Goal: Information Seeking & Learning: Find specific fact

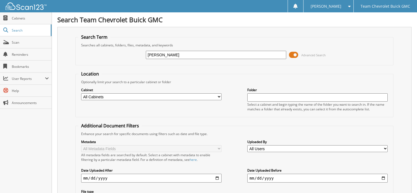
type input "MARTHA MARTINEZ"
drag, startPoint x: 192, startPoint y: 54, endPoint x: 169, endPoint y: 54, distance: 22.2
click at [169, 54] on input "[PERSON_NAME]" at bounding box center [216, 55] width 140 height 8
type input "[PERSON_NAME]"
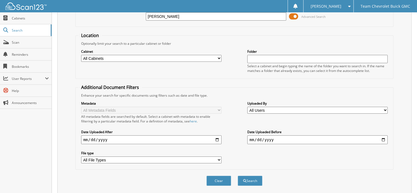
scroll to position [108, 0]
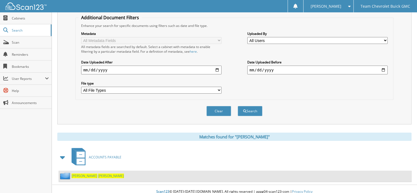
click at [98, 173] on span "MALDONADO" at bounding box center [111, 175] width 26 height 5
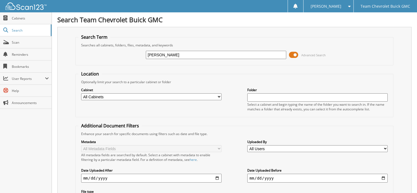
drag, startPoint x: 192, startPoint y: 53, endPoint x: 112, endPoint y: 47, distance: 79.7
click at [112, 47] on div "MARTHA MALDONADO Advanced Search" at bounding box center [234, 54] width 312 height 15
type input "MALDONADO M"
drag, startPoint x: 192, startPoint y: 55, endPoint x: -160, endPoint y: 24, distance: 353.1
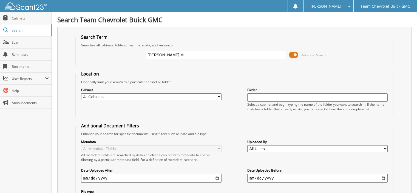
click at [0, 24] on html "[PERSON_NAME] Settings Logout Team Chevrolet Buick GMC Close Cabinets Search Sc…" at bounding box center [208, 134] width 417 height 268
type input "[PERSON_NAME]"
drag, startPoint x: 175, startPoint y: 54, endPoint x: -35, endPoint y: 44, distance: 209.9
click at [0, 44] on html "Delilah C. Settings Logout Team Chevrolet Buick GMC Close Cabinets Search Scan" at bounding box center [208, 160] width 417 height 320
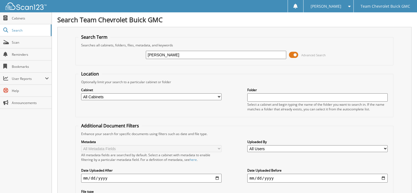
type input "MARTINEZ"
drag, startPoint x: 158, startPoint y: 56, endPoint x: -89, endPoint y: 27, distance: 248.5
type input "MARCOS MALDONADO"
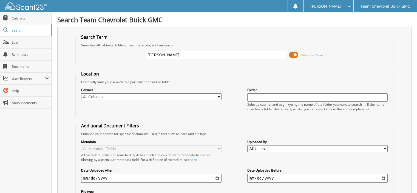
click at [162, 55] on input "MARCOS MALDONADO" at bounding box center [216, 55] width 140 height 8
type input "MARCUS MALDONADO"
click at [166, 55] on input "[PERSON_NAME]" at bounding box center [216, 55] width 140 height 8
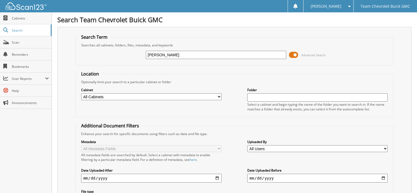
type input "[PERSON_NAME]"
drag, startPoint x: 189, startPoint y: 54, endPoint x: 164, endPoint y: 56, distance: 24.2
click at [164, 56] on input "MAR MALDONADO" at bounding box center [216, 55] width 140 height 8
type input "[PERSON_NAME]"
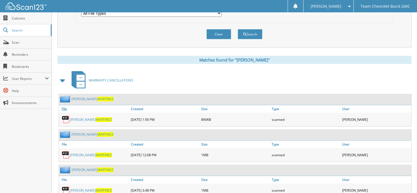
scroll to position [172, 0]
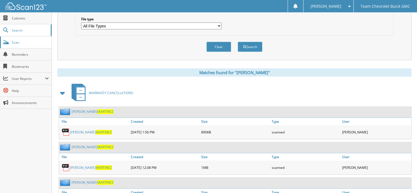
click at [36, 38] on link "Scan" at bounding box center [26, 42] width 52 height 12
